Goal: Task Accomplishment & Management: Manage account settings

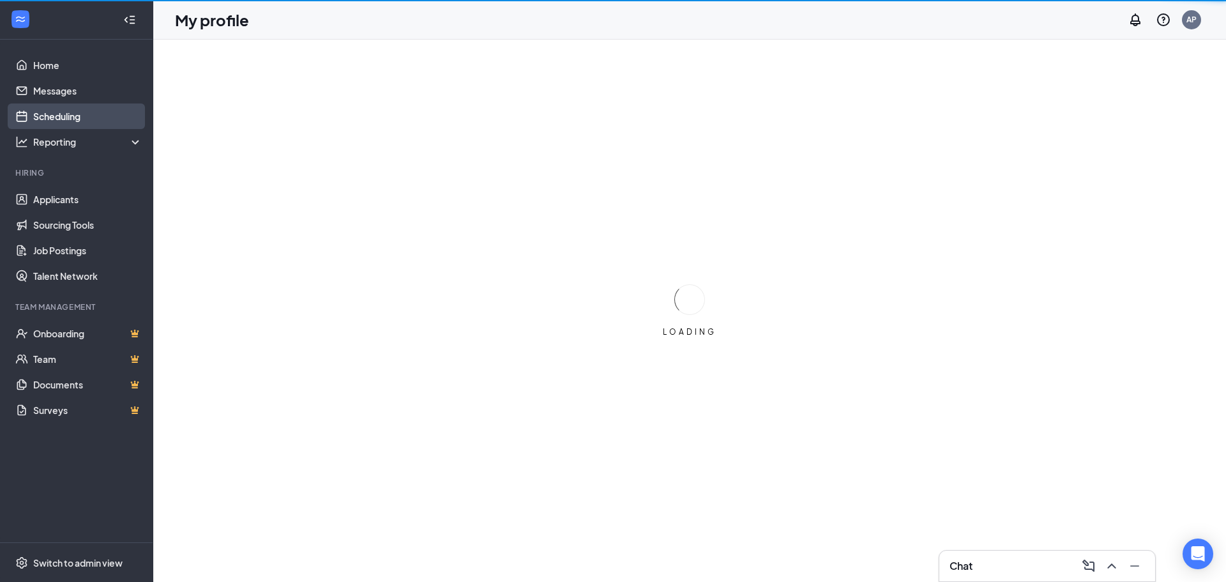
click at [66, 121] on link "Scheduling" at bounding box center [87, 116] width 109 height 26
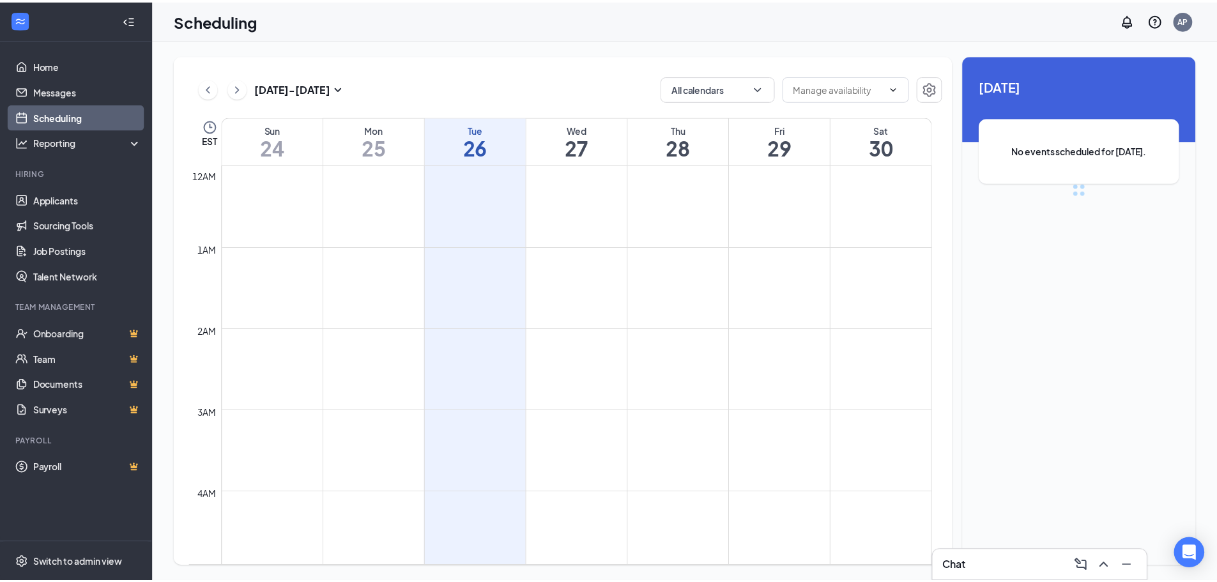
scroll to position [628, 0]
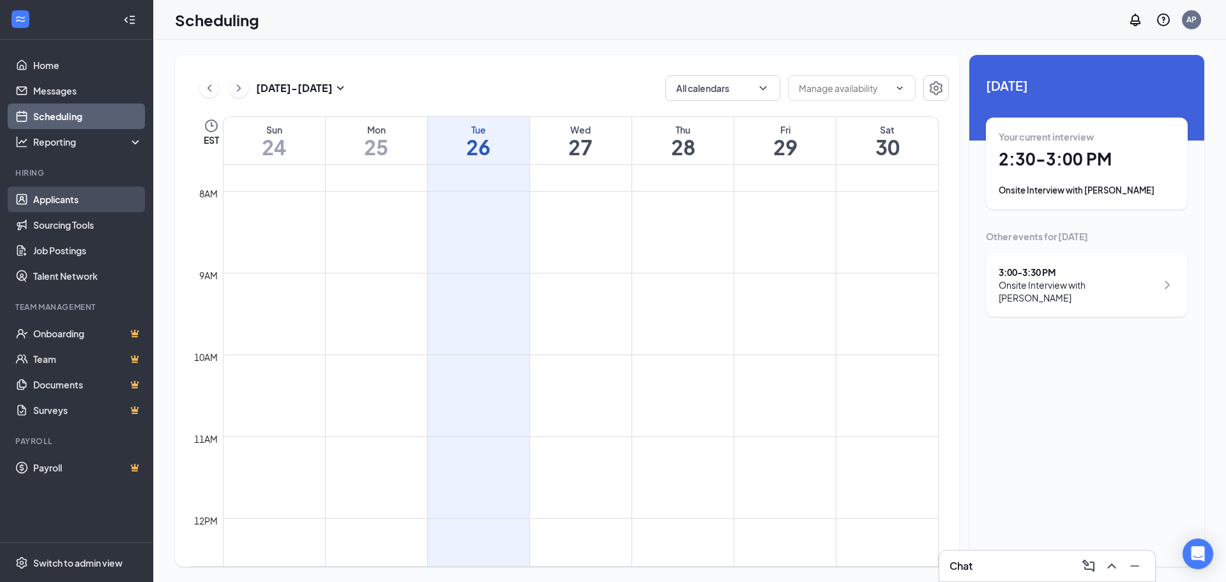
click at [50, 206] on link "Applicants" at bounding box center [87, 199] width 109 height 26
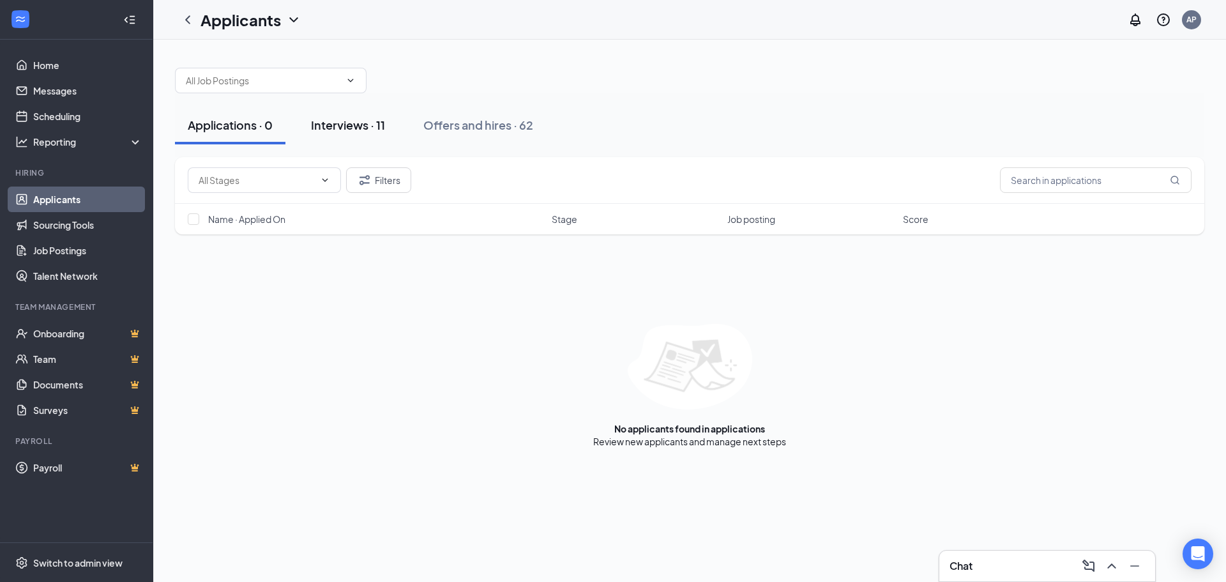
click at [347, 133] on button "Interviews · 11" at bounding box center [348, 125] width 100 height 38
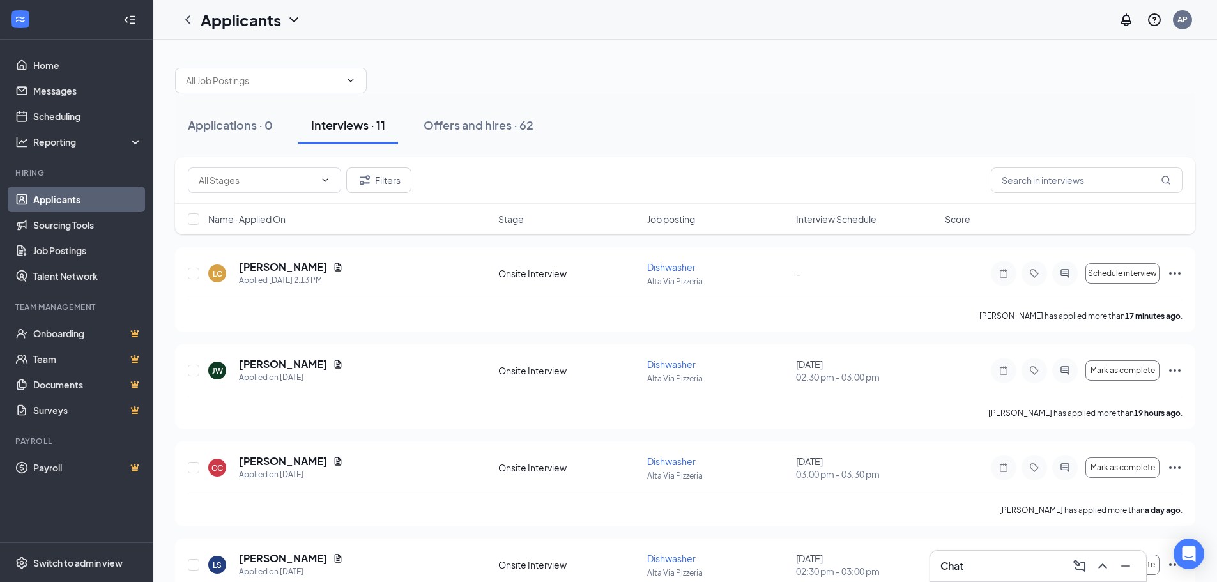
click at [824, 218] on span "Interview Schedule" at bounding box center [836, 219] width 80 height 13
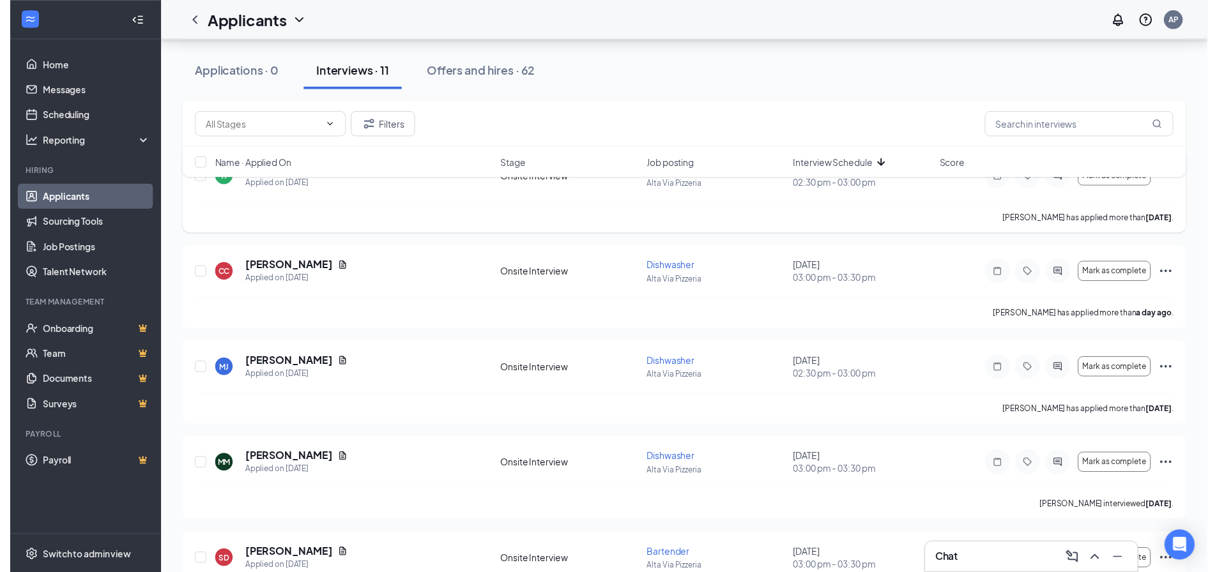
scroll to position [511, 0]
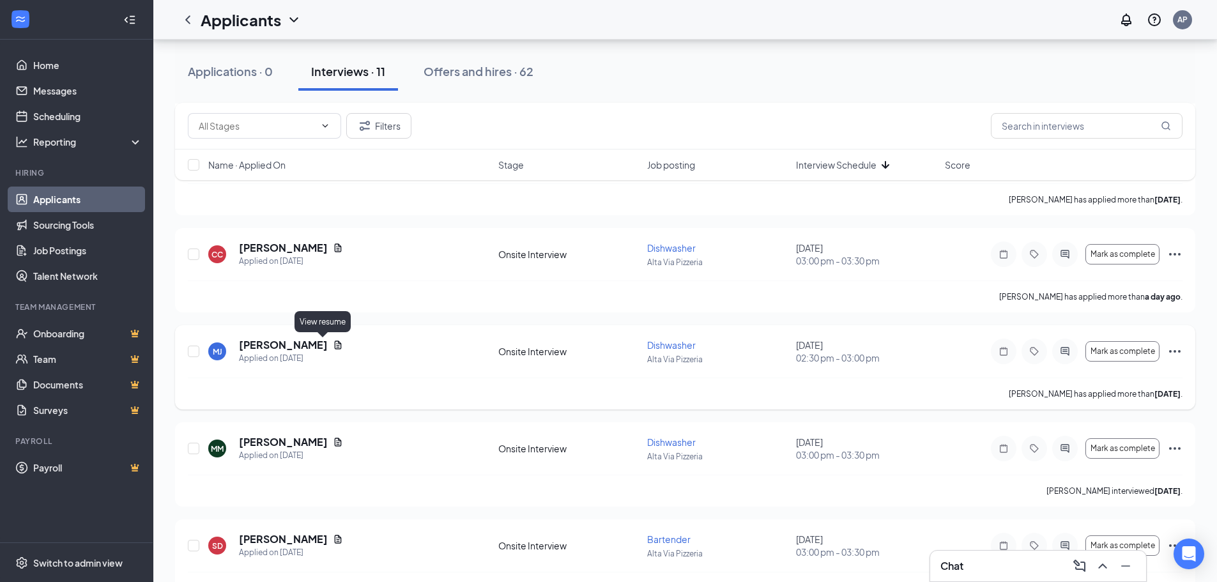
click at [333, 346] on icon "Document" at bounding box center [338, 345] width 10 height 10
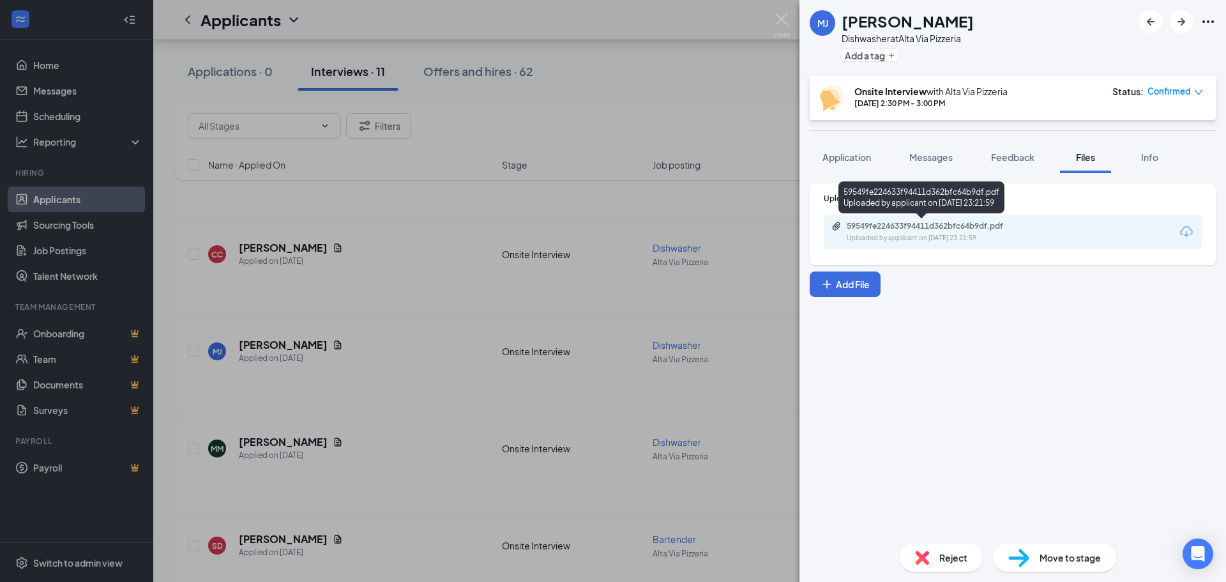
click at [954, 235] on div "Uploaded by applicant on [DATE] 23:21:59" at bounding box center [943, 238] width 192 height 10
click at [450, 239] on div "[PERSON_NAME] [PERSON_NAME] Dishwasher at [GEOGRAPHIC_DATA] Add a tag Onsite In…" at bounding box center [613, 291] width 1226 height 582
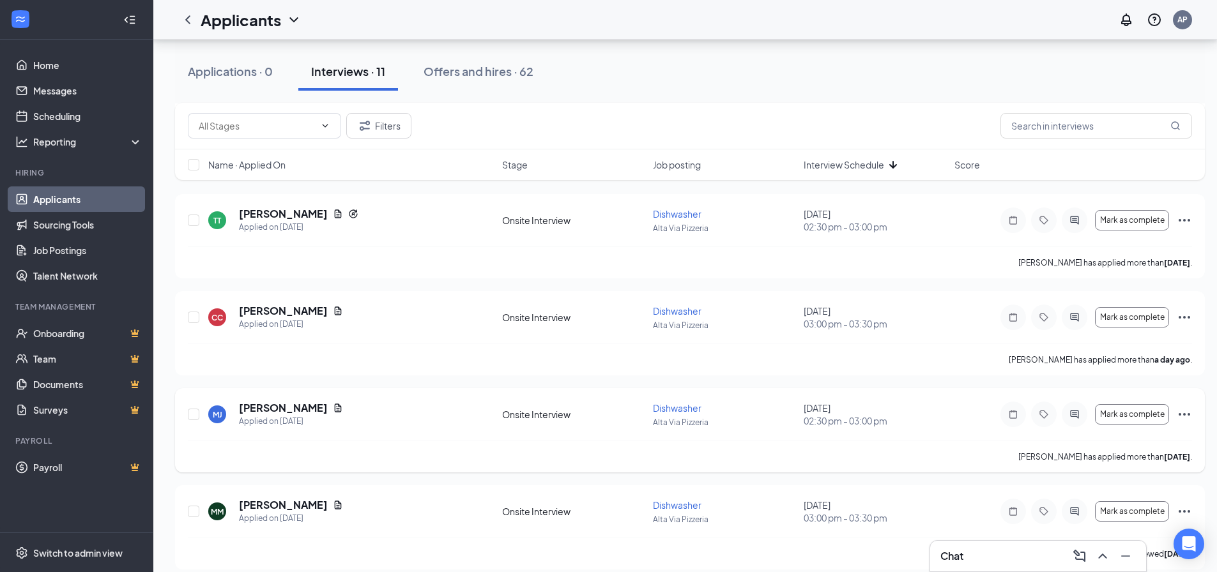
scroll to position [447, 0]
